Goal: Transaction & Acquisition: Purchase product/service

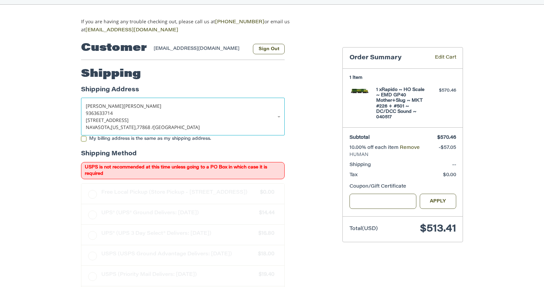
scroll to position [53, 0]
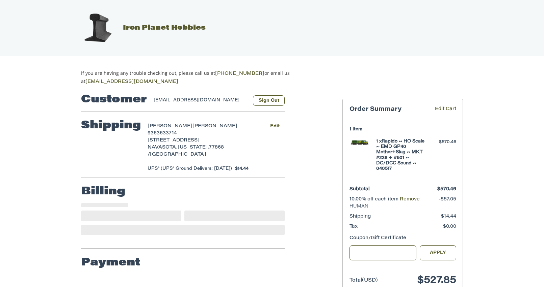
select select "**"
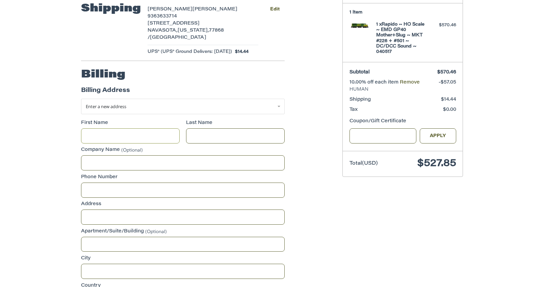
scroll to position [119, 0]
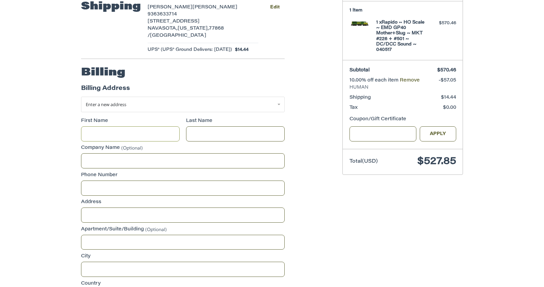
click at [505, 77] on div "**********" at bounding box center [272, 190] width 544 height 446
click at [219, 105] on link "Enter a new address" at bounding box center [182, 105] width 203 height 16
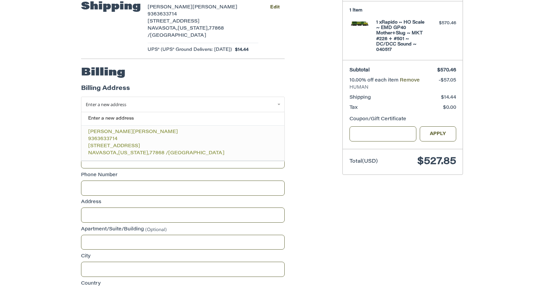
click at [106, 137] on span "9363633714" at bounding box center [102, 139] width 29 height 5
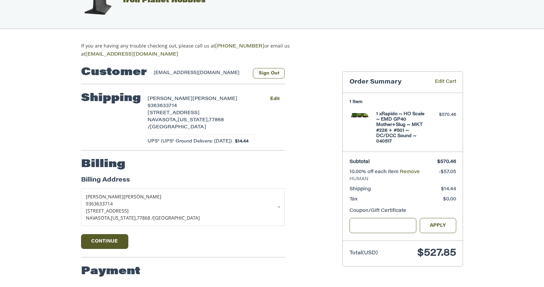
scroll to position [28, 0]
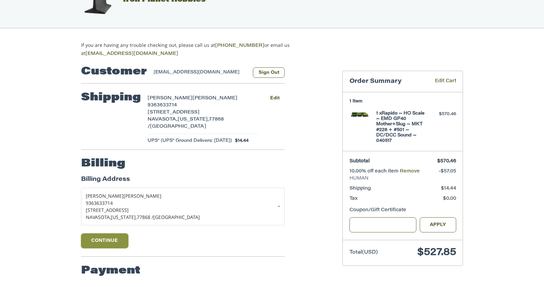
click at [105, 237] on button "Continue" at bounding box center [104, 241] width 47 height 15
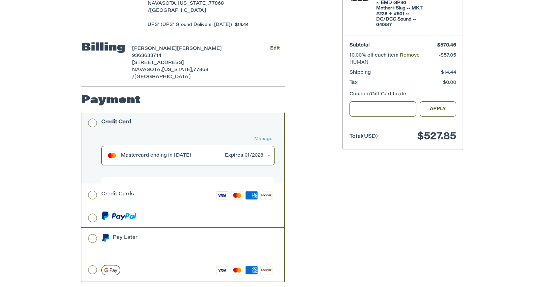
scroll to position [160, 0]
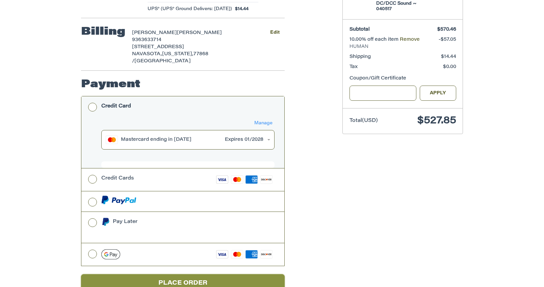
click at [196, 275] on button "Place Order" at bounding box center [182, 284] width 203 height 19
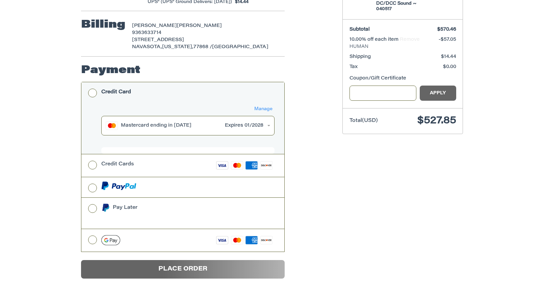
scroll to position [0, 0]
